Goal: Navigation & Orientation: Go to known website

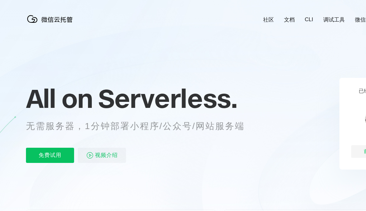
scroll to position [0, 1127]
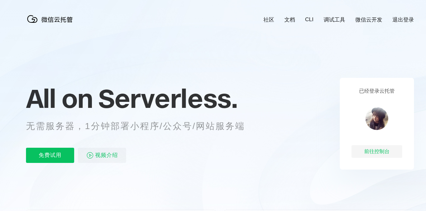
scroll to position [0, 1127]
click at [380, 153] on div "前往控制台" at bounding box center [377, 152] width 51 height 13
